Goal: Information Seeking & Learning: Compare options

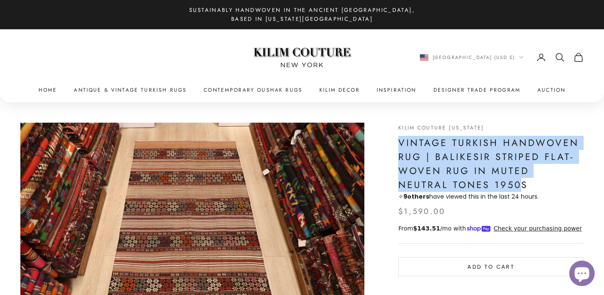
drag, startPoint x: 399, startPoint y: 142, endPoint x: 470, endPoint y: 183, distance: 81.4
click at [470, 183] on h1 "Vintage Turkish Handwoven Rug | Balikesir Striped Flat-Woven Rug in Muted Neutr…" at bounding box center [490, 164] width 185 height 56
click at [420, 142] on h1 "Vintage Turkish Handwoven Rug | Balikesir Striped Flat-Woven Rug in Muted Neutr…" at bounding box center [490, 164] width 185 height 56
drag, startPoint x: 420, startPoint y: 142, endPoint x: 471, endPoint y: 185, distance: 67.1
click at [471, 185] on h1 "Vintage Turkish Handwoven Rug | Balikesir Striped Flat-Woven Rug in Muted Neutr…" at bounding box center [490, 164] width 185 height 56
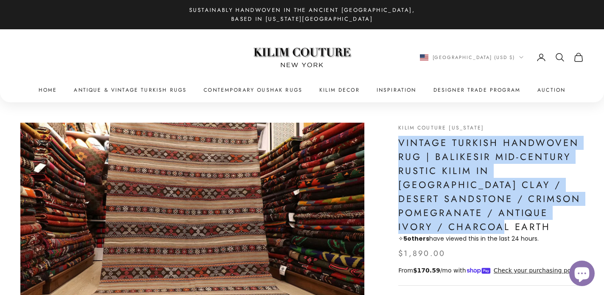
drag, startPoint x: 398, startPoint y: 143, endPoint x: 449, endPoint y: 219, distance: 90.5
click at [449, 219] on h1 "Vintage Turkish Handwoven Rug | Balikesir Mid-Century Rustic Kilim in [GEOGRAPH…" at bounding box center [490, 185] width 185 height 98
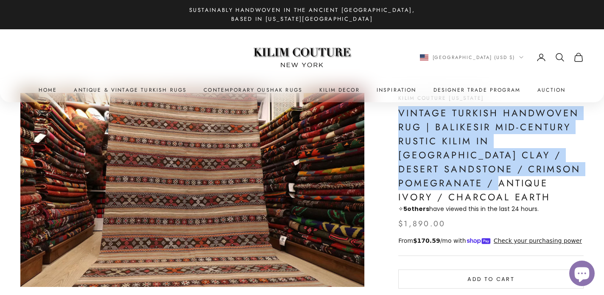
scroll to position [32, 0]
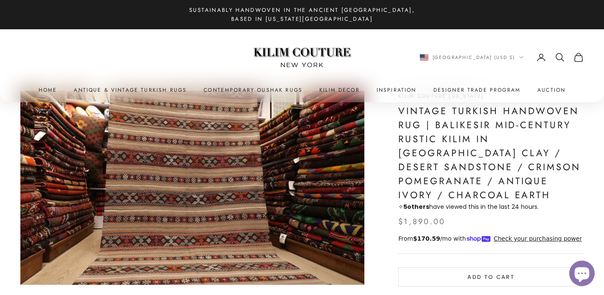
click at [453, 182] on h1 "Vintage Turkish Handwoven Rug | Balikesir Mid-Century Rustic Kilim in [GEOGRAPH…" at bounding box center [490, 153] width 185 height 98
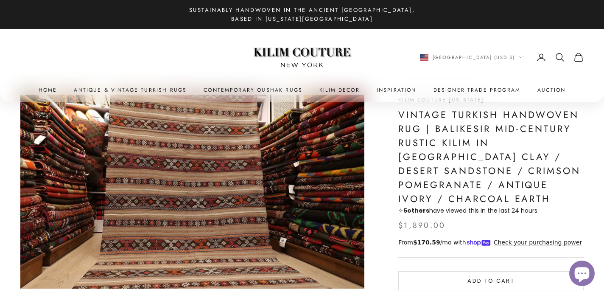
scroll to position [27, 0]
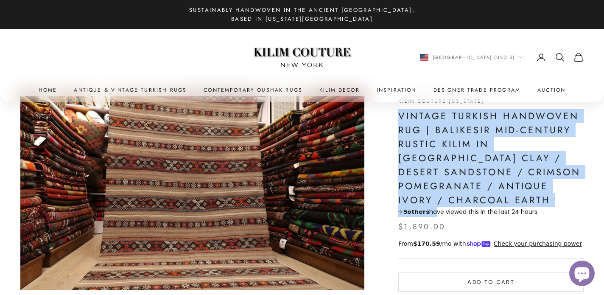
drag, startPoint x: 399, startPoint y: 114, endPoint x: 433, endPoint y: 207, distance: 99.2
click at [433, 207] on div "Vintage Turkish Handwoven Rug | Balikesir Mid-Century Rustic Kilim in [GEOGRAPH…" at bounding box center [490, 163] width 185 height 108
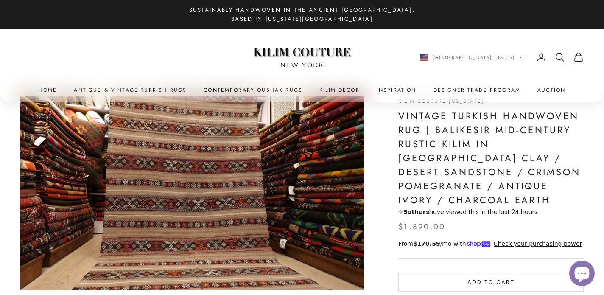
click at [424, 161] on h1 "Vintage Turkish Handwoven Rug | Balikesir Mid-Century Rustic Kilim in [GEOGRAPH…" at bounding box center [490, 158] width 185 height 98
click at [415, 115] on h1 "Vintage Turkish Handwoven Rug | Balikesir Mid-Century Rustic Kilim in [GEOGRAPH…" at bounding box center [490, 158] width 185 height 98
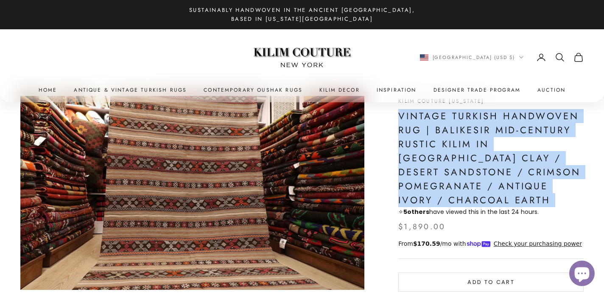
drag, startPoint x: 415, startPoint y: 115, endPoint x: 416, endPoint y: 149, distance: 33.5
click at [416, 149] on h1 "Vintage Turkish Handwoven Rug | Balikesir Mid-Century Rustic Kilim in [GEOGRAPH…" at bounding box center [490, 158] width 185 height 98
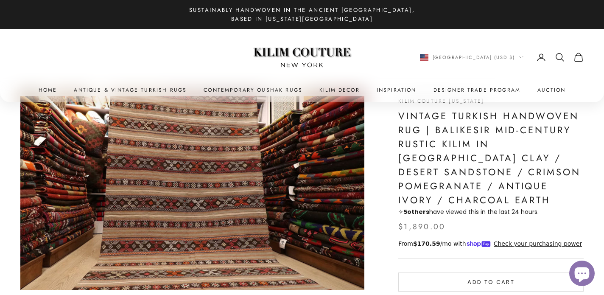
click at [417, 115] on h1 "Vintage Turkish Handwoven Rug | Balikesir Mid-Century Rustic Kilim in [GEOGRAPH…" at bounding box center [490, 158] width 185 height 98
click at [417, 130] on h1 "Vintage Turkish Handwoven Rug | Balikesir Mid-Century Rustic Kilim in [GEOGRAPH…" at bounding box center [490, 158] width 185 height 98
click at [417, 115] on h1 "Vintage Turkish Handwoven Rug | Balikesir Mid-Century Rustic Kilim in [GEOGRAPH…" at bounding box center [490, 158] width 185 height 98
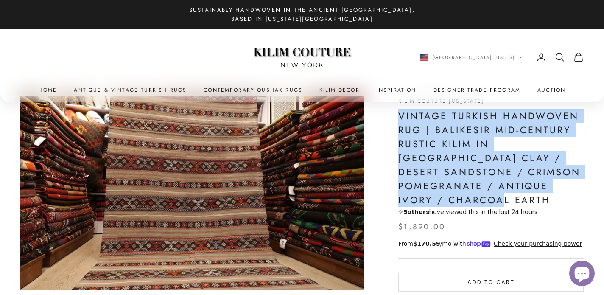
drag, startPoint x: 417, startPoint y: 115, endPoint x: 417, endPoint y: 194, distance: 78.4
click at [417, 194] on h1 "Vintage Turkish Handwoven Rug | Balikesir Mid-Century Rustic Kilim in [GEOGRAPH…" at bounding box center [490, 158] width 185 height 98
copy h1 "Vintage Turkish Handwoven Rug | Balikesir Mid-Century Rustic Kilim in [GEOGRAPH…"
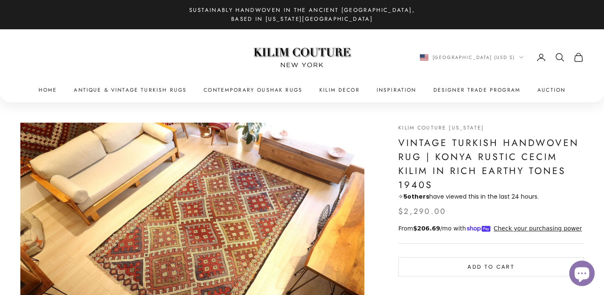
click at [415, 141] on h1 "Vintage Turkish Handwoven Rug | Konya Rustic Cecim Kilim in Rich Earthy Tones 1…" at bounding box center [490, 164] width 185 height 56
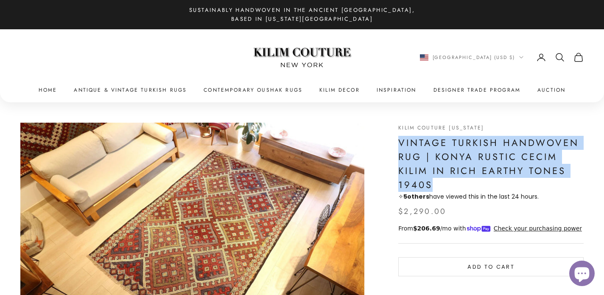
drag, startPoint x: 415, startPoint y: 141, endPoint x: 420, endPoint y: 180, distance: 39.8
click at [420, 180] on h1 "Vintage Turkish Handwoven Rug | Konya Rustic Cecim Kilim in Rich Earthy Tones 1…" at bounding box center [490, 164] width 185 height 56
copy h1 "Vintage Turkish Handwoven Rug | Konya Rustic Cecim Kilim in Rich Earthy Tones 1…"
